Goal: Information Seeking & Learning: Learn about a topic

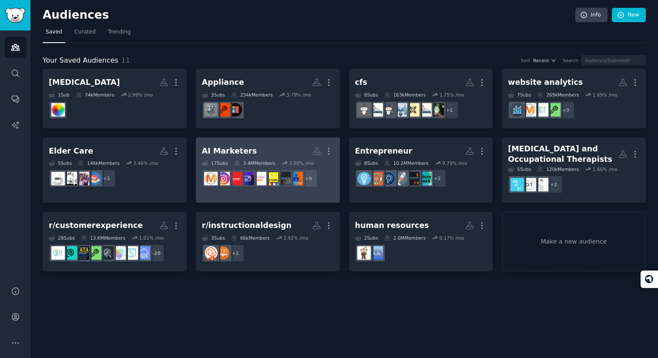
click at [262, 155] on h2 "AI Marketers More" at bounding box center [268, 151] width 132 height 15
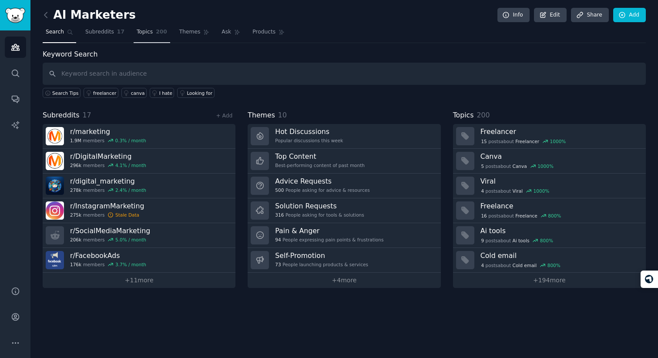
click at [164, 32] on span "200" at bounding box center [161, 32] width 11 height 8
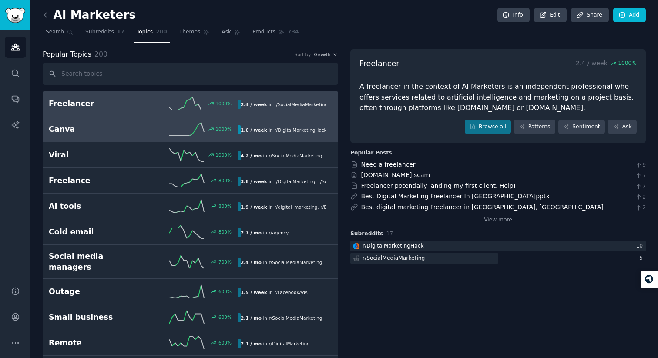
click at [158, 134] on div "1000 %" at bounding box center [190, 129] width 94 height 13
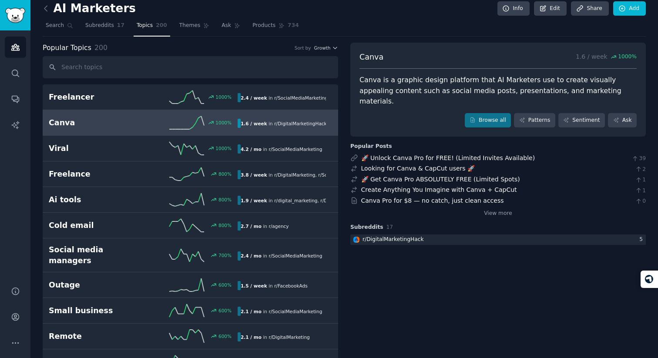
scroll to position [9, 0]
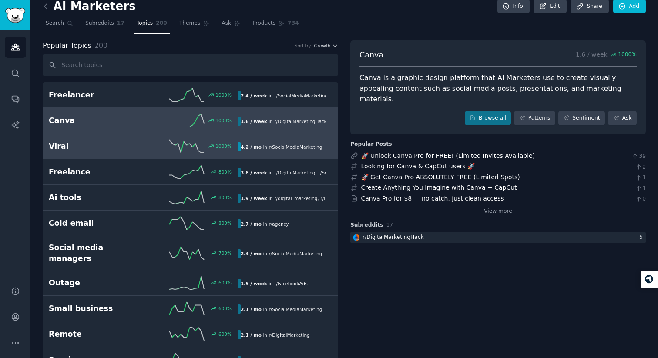
click at [154, 145] on div "1000 %" at bounding box center [190, 146] width 94 height 13
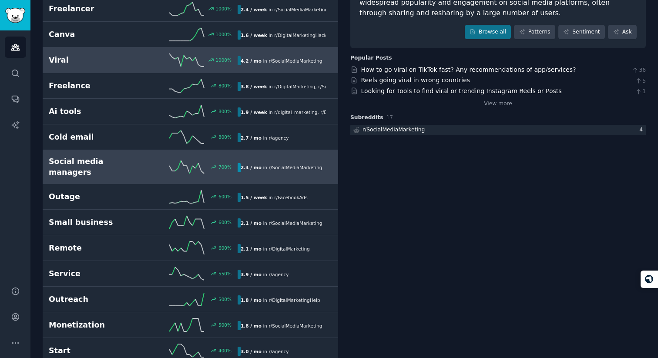
scroll to position [100, 0]
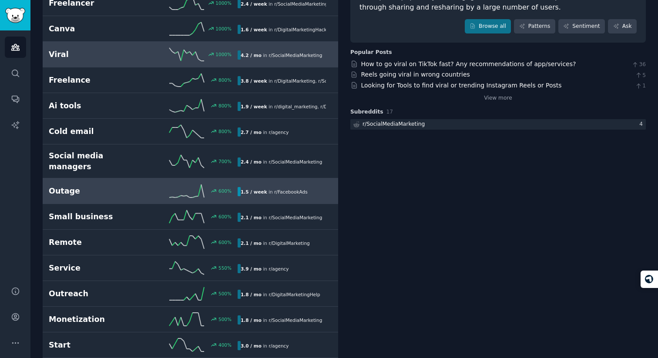
click at [131, 192] on link "Outage 600 % 1.5 / week in r/ FacebookAds" at bounding box center [190, 191] width 295 height 26
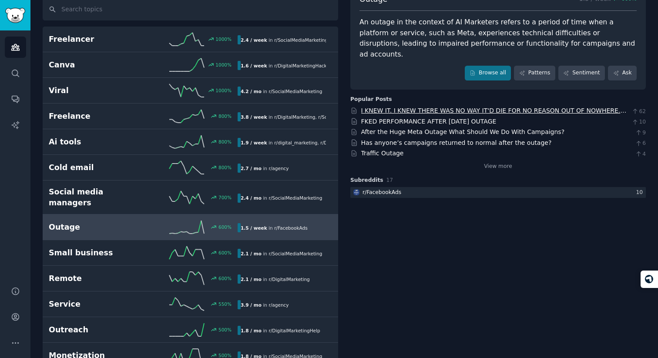
scroll to position [10, 0]
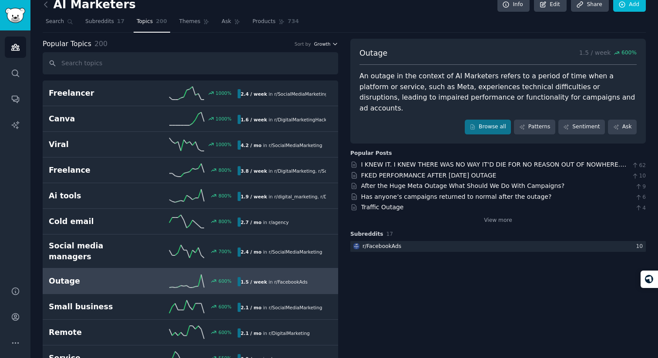
click at [325, 46] on span "Growth" at bounding box center [322, 44] width 17 height 6
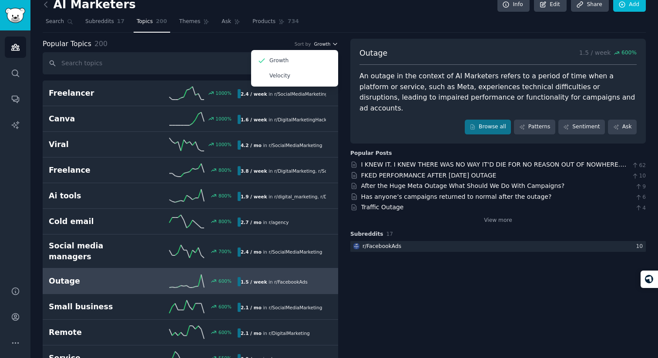
click at [325, 46] on span "Growth" at bounding box center [322, 44] width 17 height 6
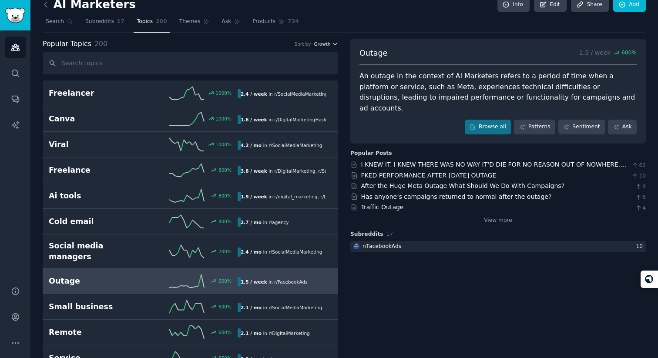
click at [325, 46] on span "Growth" at bounding box center [322, 44] width 17 height 6
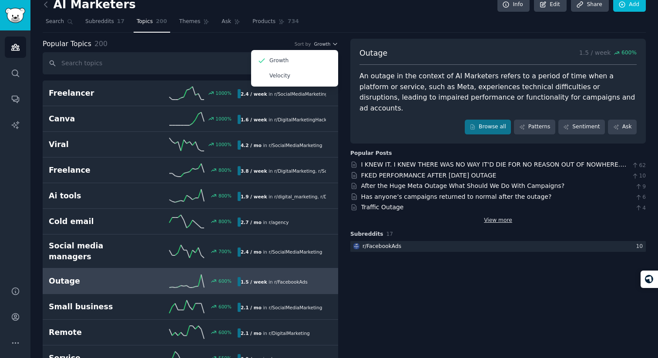
click at [489, 217] on link "View more" at bounding box center [498, 221] width 28 height 8
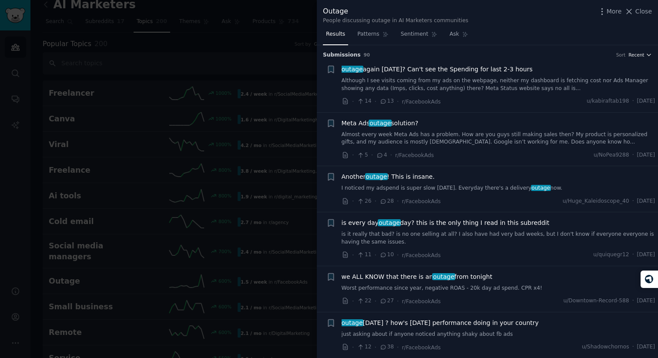
click at [633, 52] on span "Recent" at bounding box center [636, 55] width 16 height 6
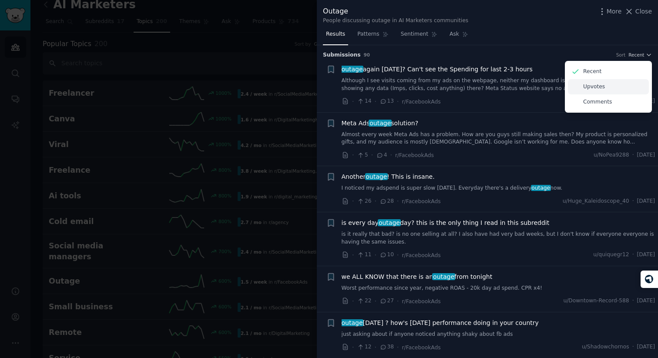
click at [626, 84] on div "Upvotes" at bounding box center [608, 86] width 81 height 15
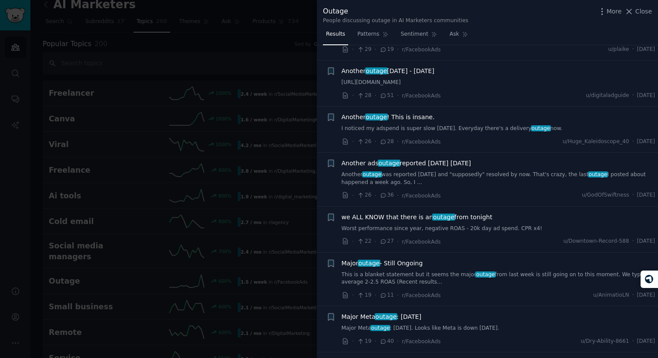
scroll to position [122, 0]
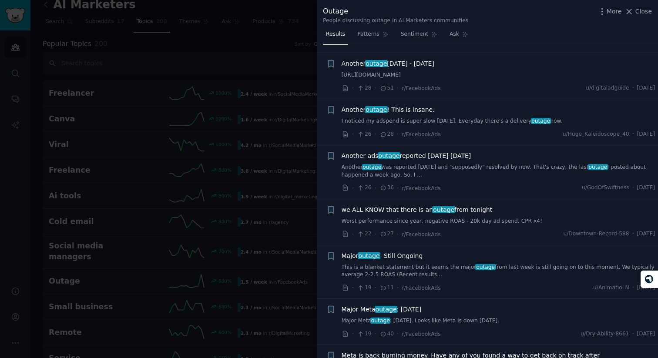
click at [408, 257] on span "Major outage - Still Ongoing" at bounding box center [381, 255] width 81 height 9
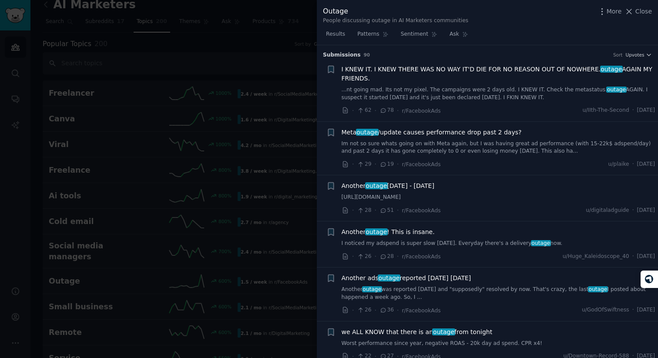
click at [247, 102] on div at bounding box center [329, 179] width 658 height 358
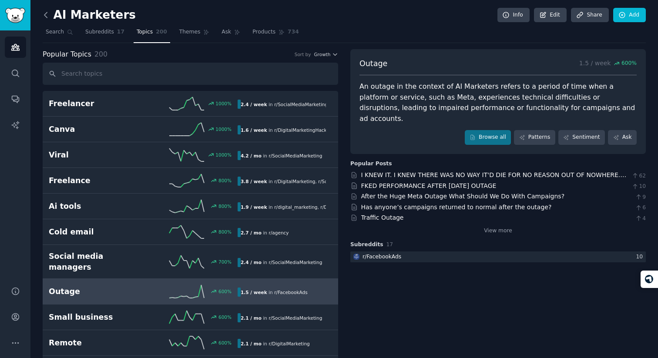
click at [47, 17] on icon at bounding box center [45, 14] width 9 height 9
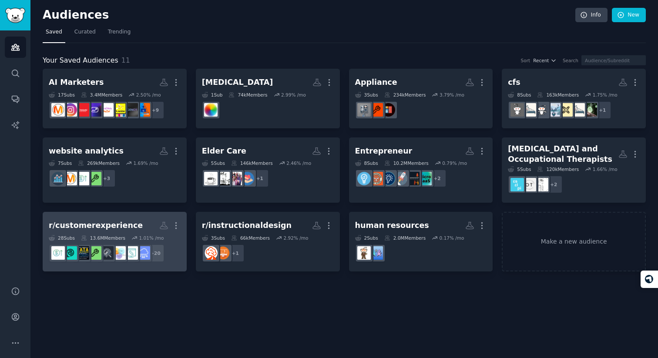
click at [134, 224] on h2 "r/customerexperience More" at bounding box center [115, 225] width 132 height 15
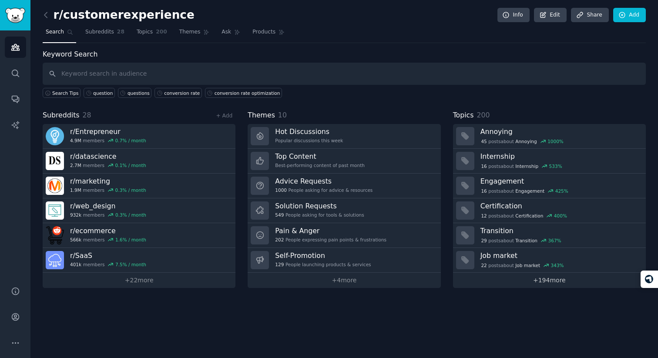
click at [533, 284] on link "+ 194 more" at bounding box center [549, 280] width 193 height 15
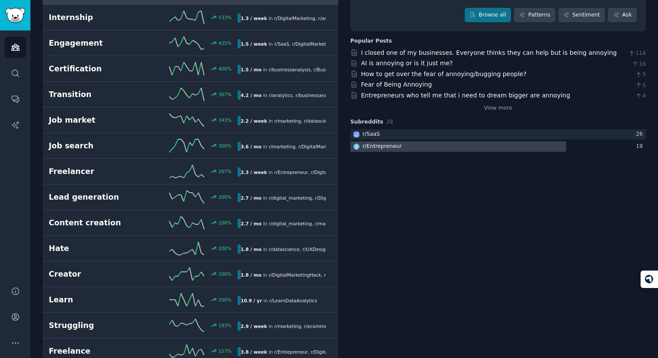
scroll to position [102, 0]
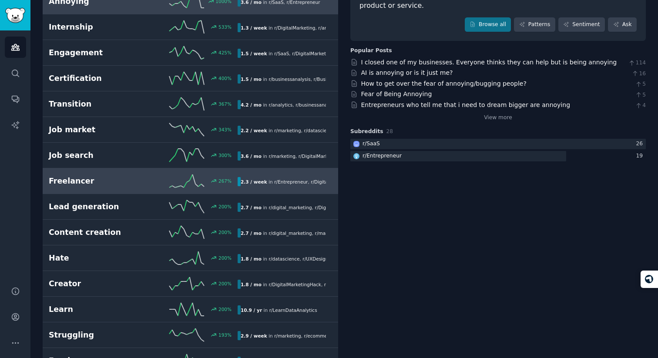
click at [152, 180] on div "267 %" at bounding box center [190, 180] width 94 height 13
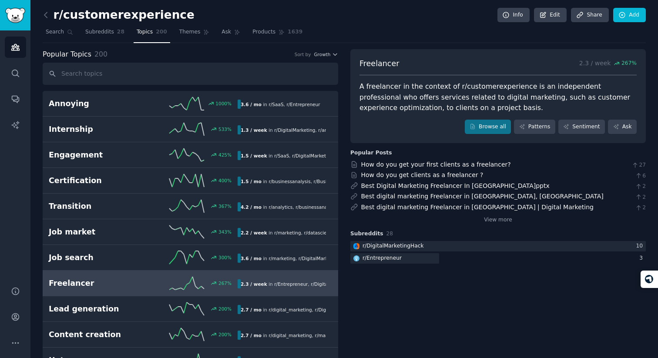
click at [329, 58] on div "Popular Topics 200 Sort by Growth" at bounding box center [190, 54] width 295 height 11
click at [327, 55] on span "Growth" at bounding box center [322, 54] width 17 height 6
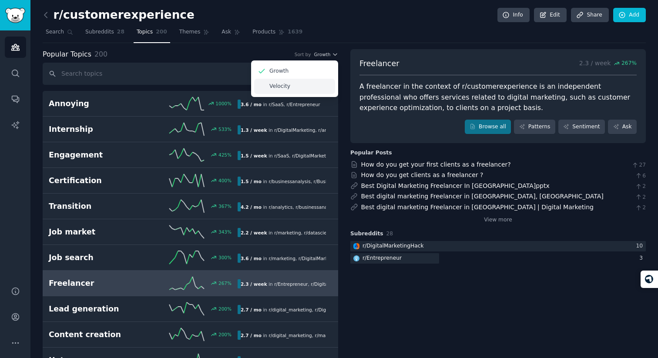
click at [322, 88] on div "Velocity" at bounding box center [294, 86] width 81 height 15
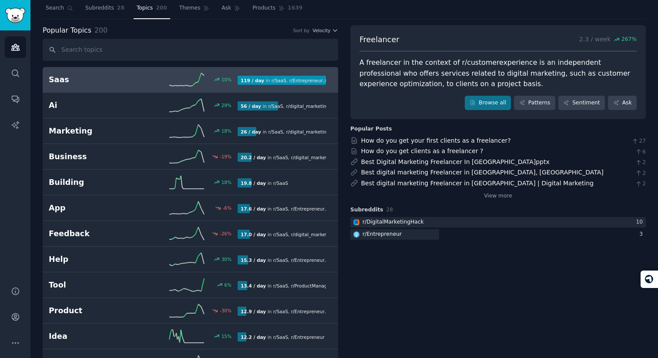
scroll to position [25, 0]
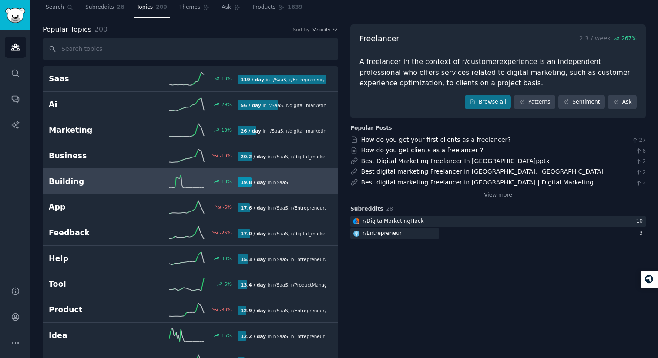
click at [269, 176] on div "Building 18 % 19.8 / day in r/ SaaS" at bounding box center [190, 181] width 283 height 13
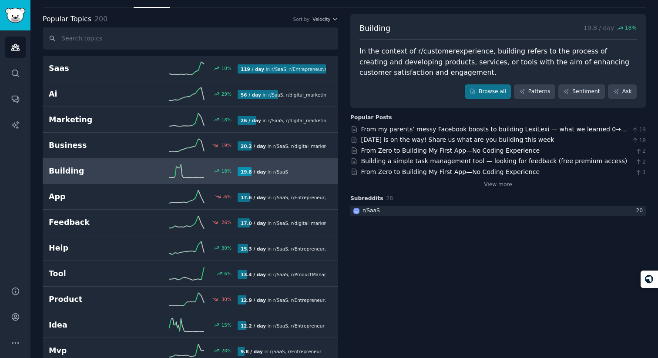
scroll to position [36, 0]
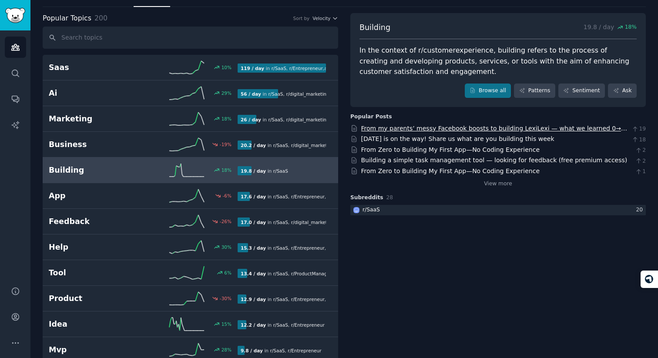
click at [424, 127] on link "From my parents’ messy Facebook boosts to building LexiLexi — what we learned 0…" at bounding box center [494, 133] width 266 height 16
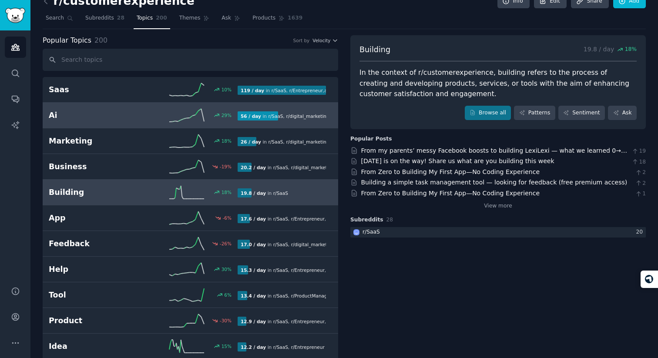
scroll to position [0, 0]
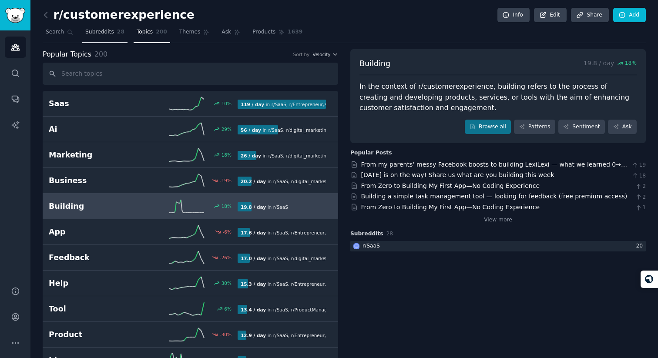
click at [106, 33] on span "Subreddits" at bounding box center [99, 32] width 29 height 8
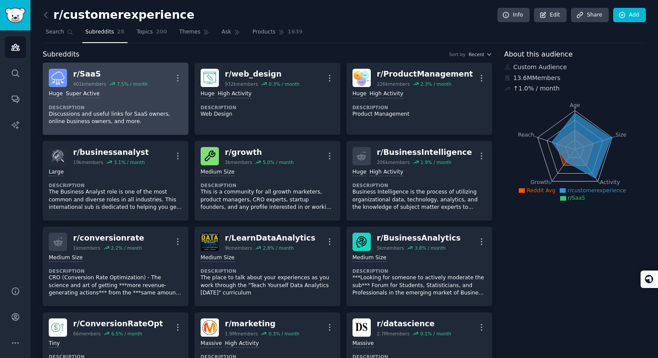
click at [147, 100] on div "Huge Super Active Description Discussions and useful links for SaaS owners, onl…" at bounding box center [116, 108] width 134 height 42
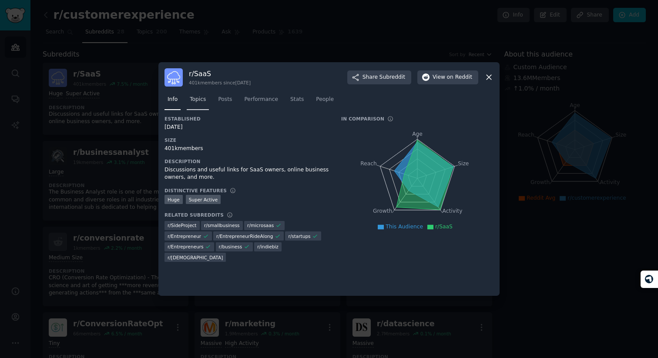
click at [203, 100] on span "Topics" at bounding box center [198, 100] width 16 height 8
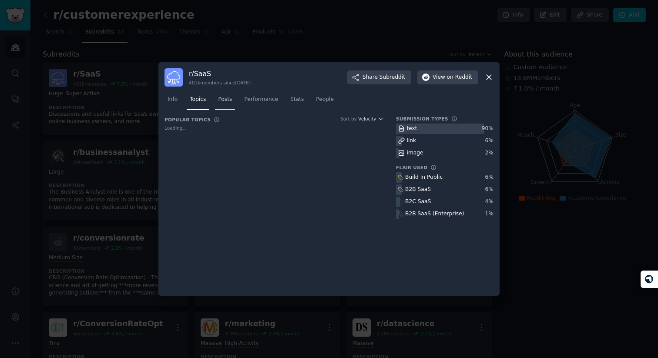
click at [230, 101] on span "Posts" at bounding box center [225, 100] width 14 height 8
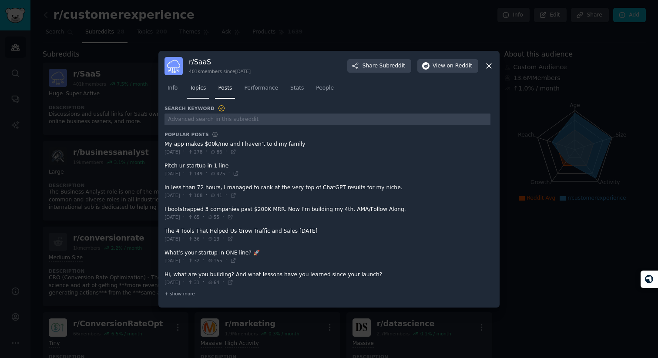
click at [197, 85] on span "Topics" at bounding box center [198, 88] width 16 height 8
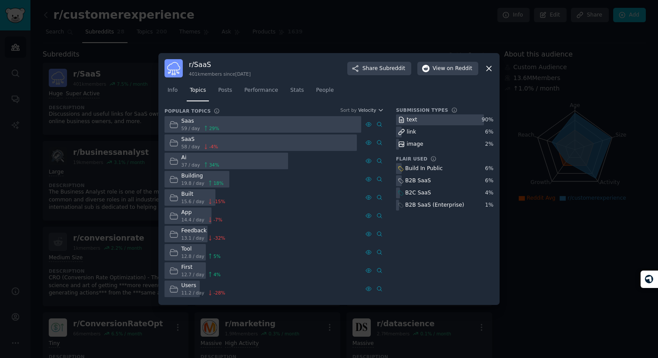
click at [488, 69] on icon at bounding box center [488, 68] width 5 height 5
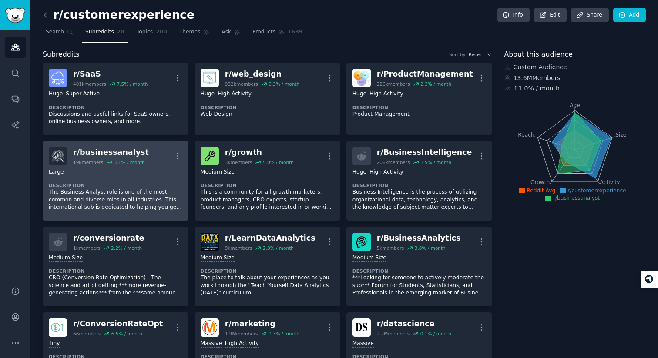
click at [171, 179] on div "Large Description The Business Analyst role is one of the most common and diver…" at bounding box center [116, 189] width 134 height 49
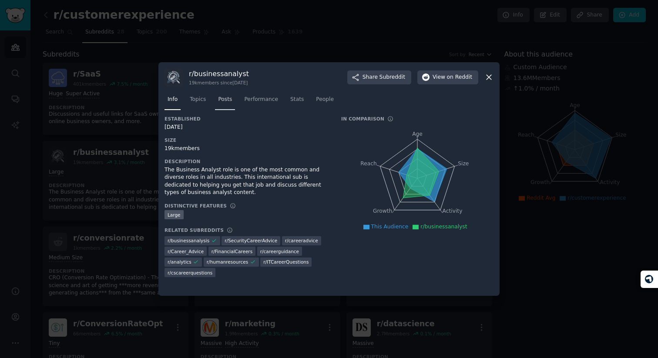
click at [225, 99] on span "Posts" at bounding box center [225, 100] width 14 height 8
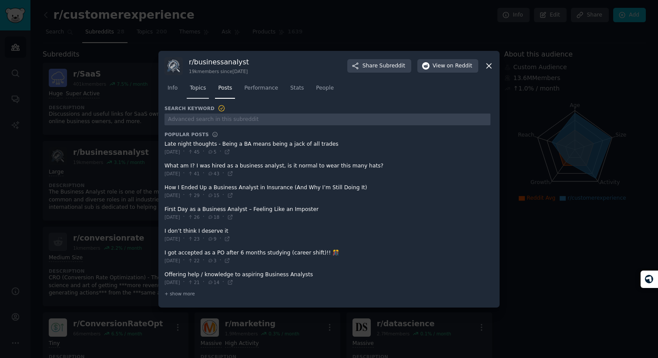
click at [198, 89] on span "Topics" at bounding box center [198, 88] width 16 height 8
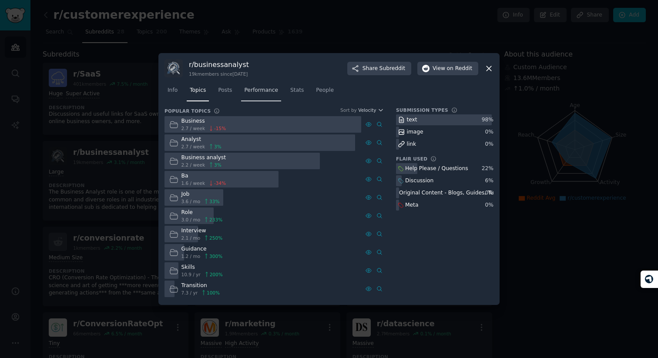
click at [250, 100] on link "Performance" at bounding box center [261, 92] width 40 height 18
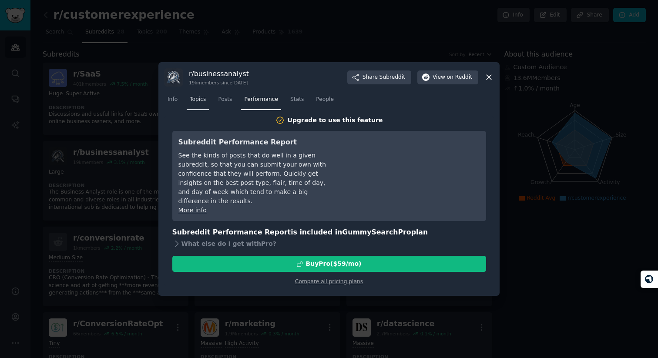
click at [200, 102] on span "Topics" at bounding box center [198, 100] width 16 height 8
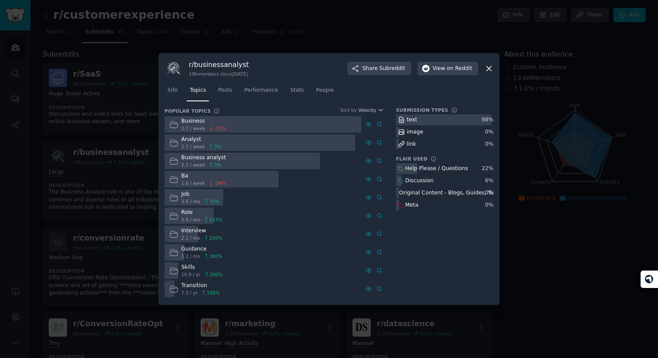
click at [342, 127] on div at bounding box center [262, 124] width 197 height 17
click at [329, 143] on div at bounding box center [259, 142] width 190 height 17
click at [381, 141] on icon at bounding box center [379, 143] width 6 height 6
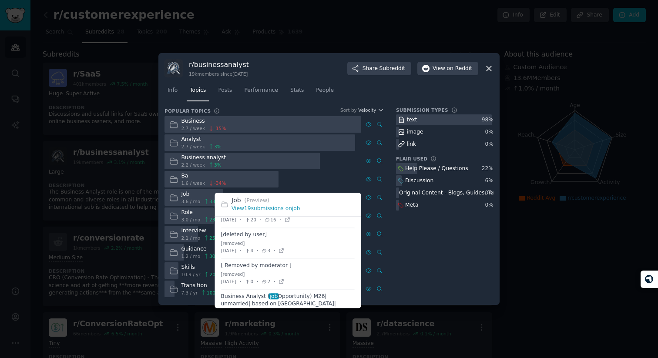
scroll to position [385, 0]
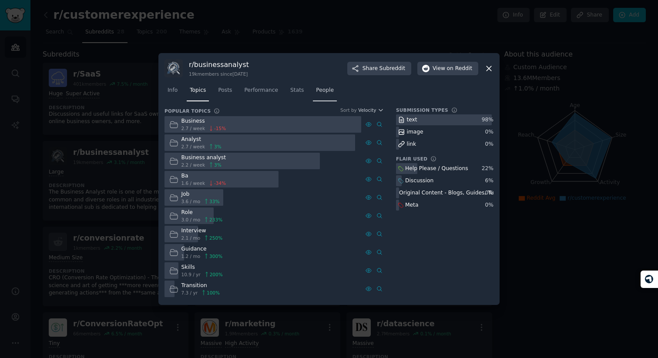
click at [320, 90] on span "People" at bounding box center [325, 91] width 18 height 8
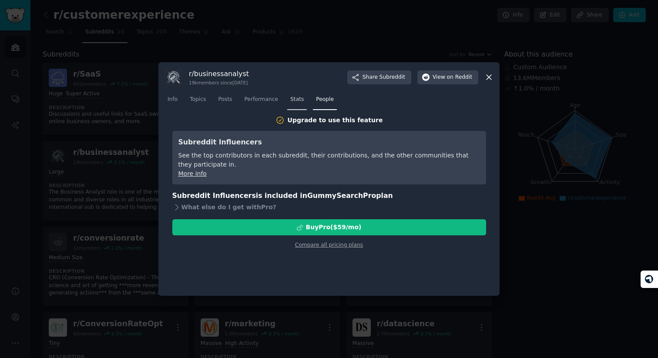
click at [289, 93] on link "Stats" at bounding box center [297, 102] width 20 height 18
click at [264, 94] on link "Performance" at bounding box center [261, 102] width 40 height 18
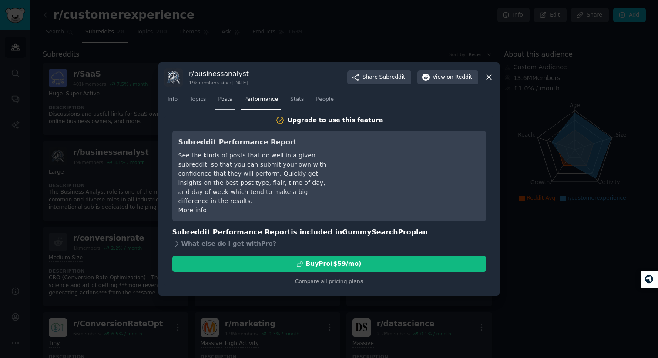
click at [228, 94] on link "Posts" at bounding box center [225, 102] width 20 height 18
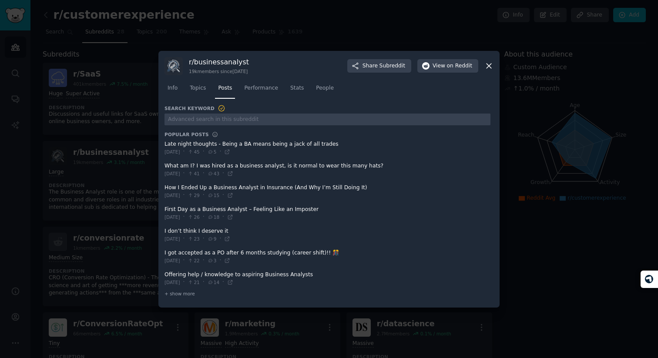
click at [493, 63] on div "r/ businessanalyst 19k members since [DATE] Share Subreddit View on Reddit Info…" at bounding box center [328, 179] width 341 height 257
click at [487, 66] on icon at bounding box center [488, 65] width 9 height 9
